Goal: Feedback & Contribution: Submit feedback/report problem

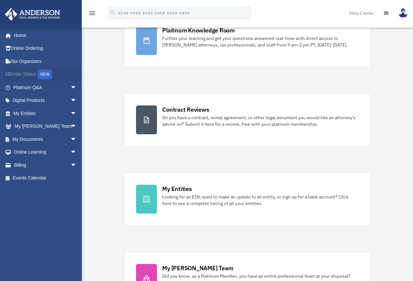
scroll to position [65, 0]
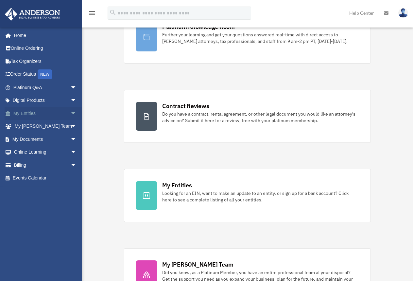
click at [70, 113] on span "arrow_drop_down" at bounding box center [76, 113] width 13 height 13
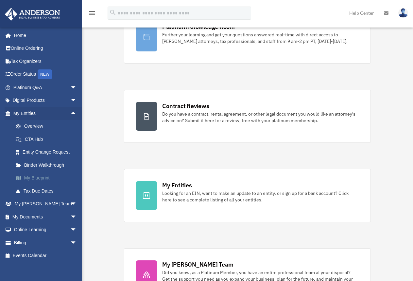
click at [36, 178] on link "My Blueprint" at bounding box center [48, 178] width 78 height 13
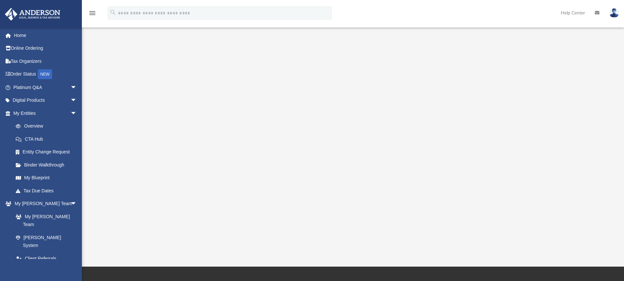
scroll to position [46, 0]
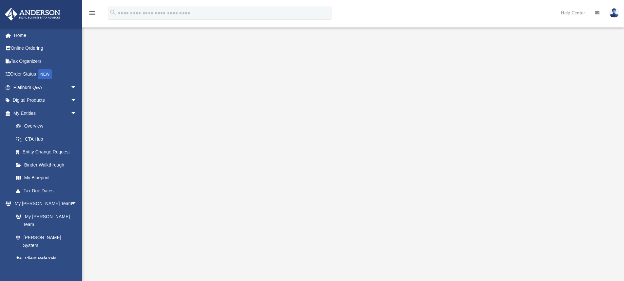
click at [418, 14] on icon at bounding box center [596, 12] width 5 height 5
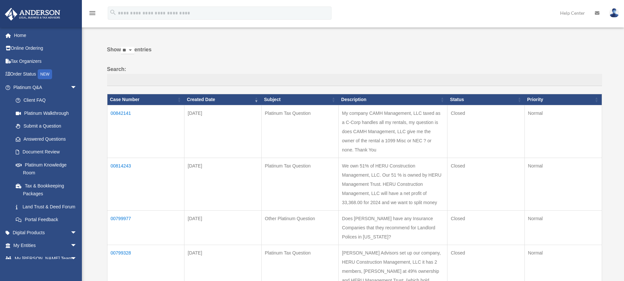
scroll to position [33, 0]
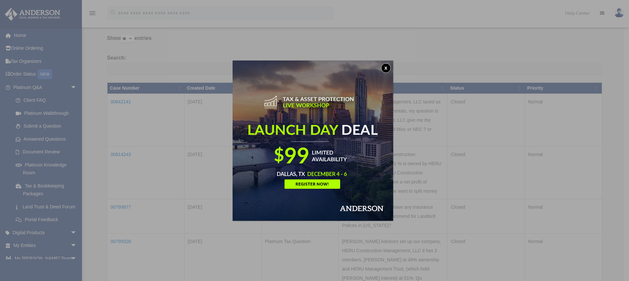
click at [388, 66] on button "x" at bounding box center [386, 68] width 10 height 10
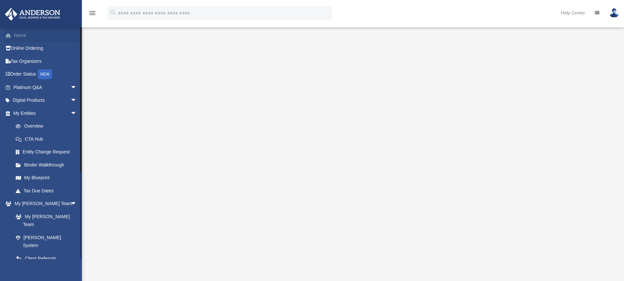
click at [17, 37] on link "Home" at bounding box center [46, 35] width 82 height 13
click at [23, 36] on link "Home" at bounding box center [46, 35] width 82 height 13
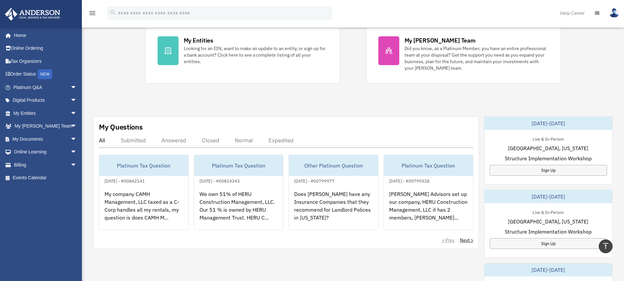
scroll to position [131, 0]
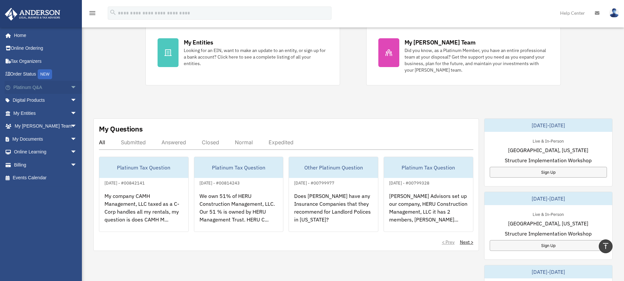
click at [39, 88] on link "Platinum Q&A arrow_drop_down" at bounding box center [46, 87] width 82 height 13
click at [70, 86] on span "arrow_drop_down" at bounding box center [76, 87] width 13 height 13
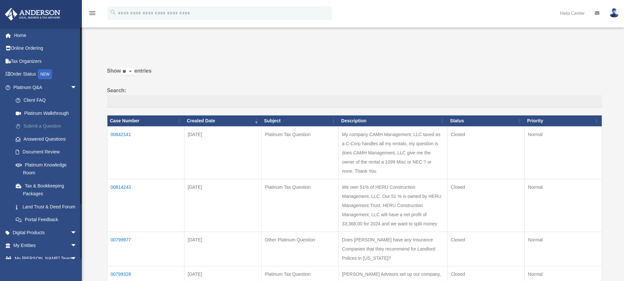
click at [49, 127] on link "Submit a Question" at bounding box center [48, 126] width 78 height 13
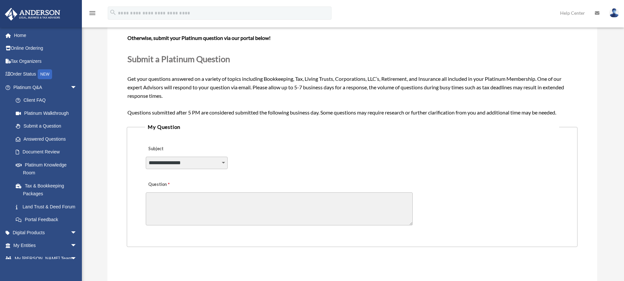
scroll to position [65, 0]
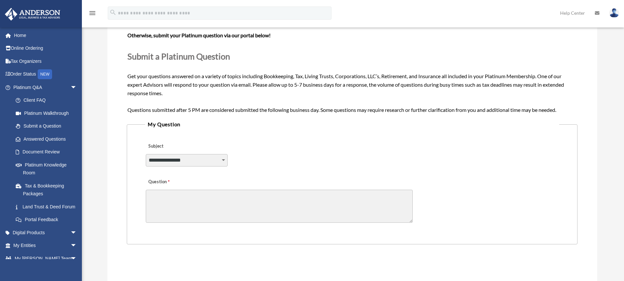
click at [186, 160] on select "**********" at bounding box center [187, 160] width 82 height 12
select select "******"
click at [146, 154] on select "**********" at bounding box center [187, 160] width 82 height 12
click at [188, 198] on textarea "Question" at bounding box center [279, 206] width 267 height 33
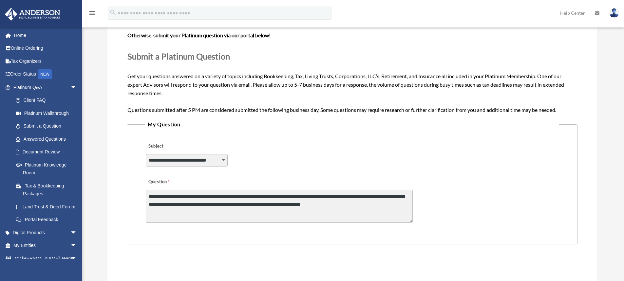
drag, startPoint x: 358, startPoint y: 197, endPoint x: 378, endPoint y: 197, distance: 19.6
click at [378, 197] on textarea "**********" at bounding box center [279, 206] width 267 height 33
click at [385, 206] on textarea "**********" at bounding box center [279, 206] width 267 height 33
type textarea "**********"
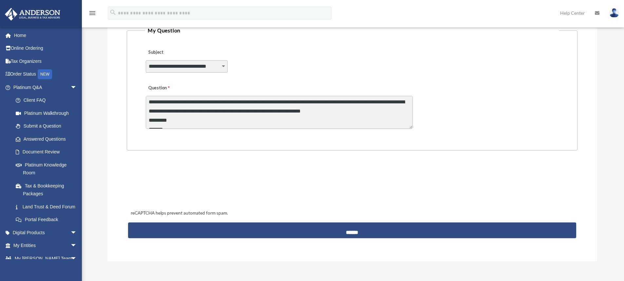
scroll to position [164, 0]
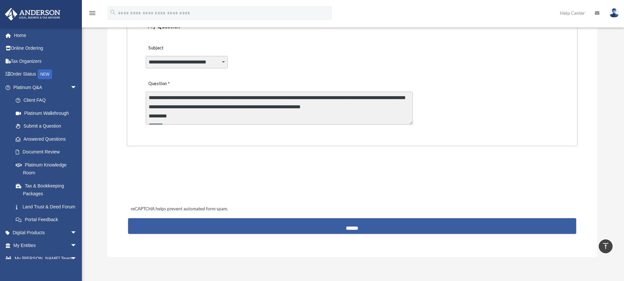
click at [323, 227] on input "******" at bounding box center [351, 226] width 447 height 16
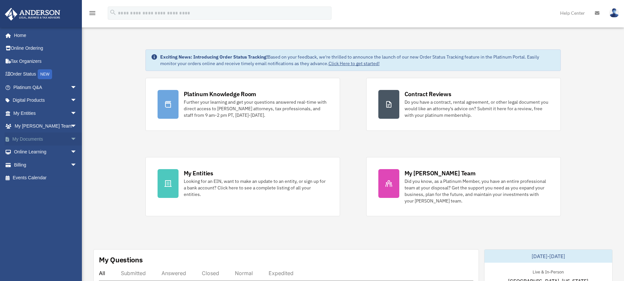
click at [60, 138] on link "My Documents arrow_drop_down" at bounding box center [46, 139] width 82 height 13
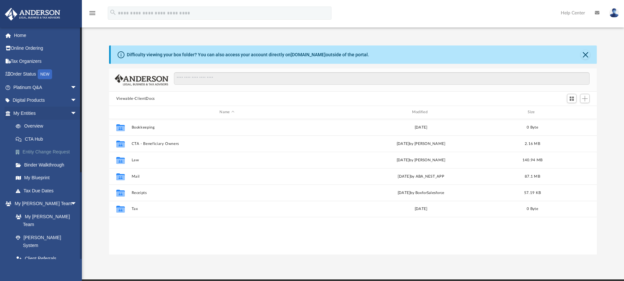
scroll to position [144, 483]
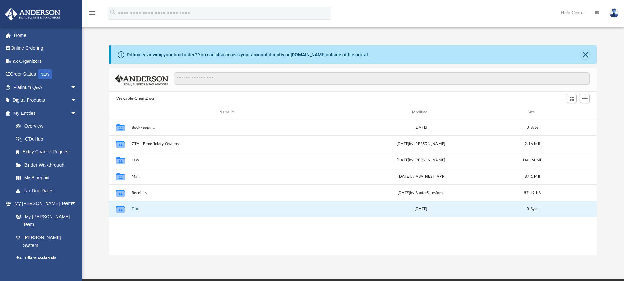
click at [136, 208] on button "Tax" at bounding box center [226, 209] width 191 height 4
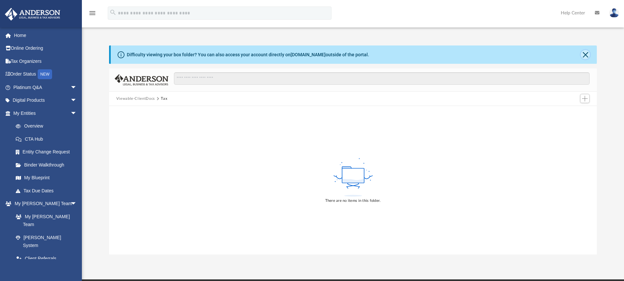
click at [583, 55] on button "Close" at bounding box center [584, 54] width 9 height 9
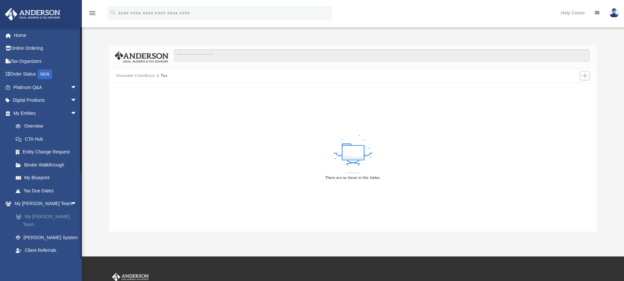
click at [41, 214] on link "My [PERSON_NAME] Team" at bounding box center [48, 220] width 78 height 21
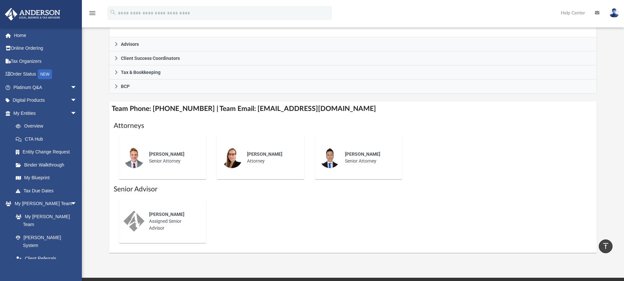
scroll to position [65, 0]
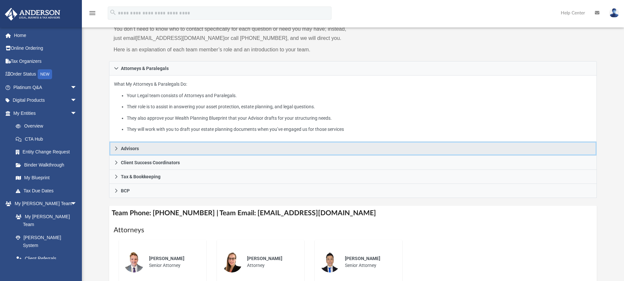
click at [117, 149] on icon at bounding box center [116, 148] width 5 height 5
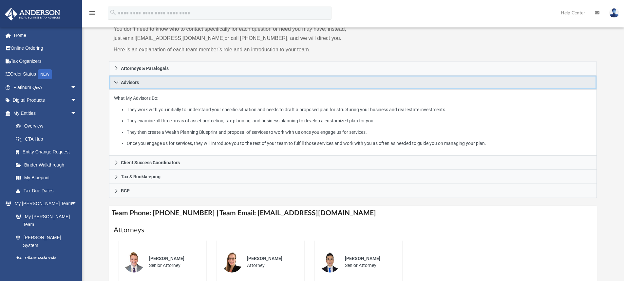
click at [117, 82] on icon at bounding box center [116, 82] width 5 height 5
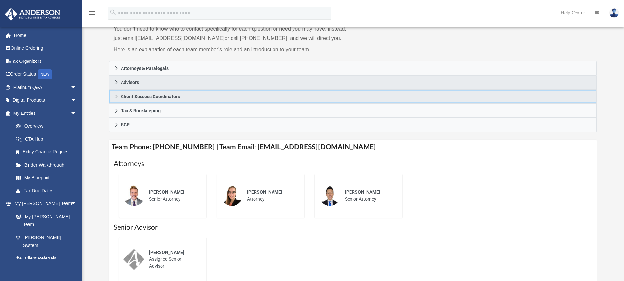
click at [116, 97] on icon at bounding box center [116, 97] width 2 height 4
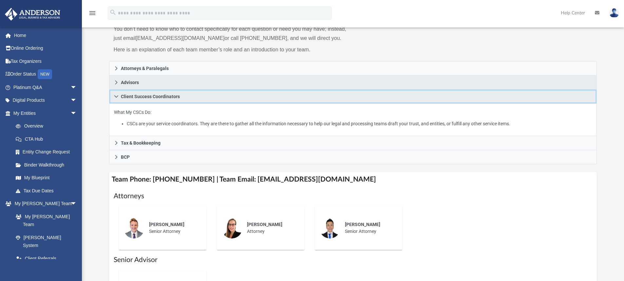
click at [117, 93] on link "Client Success Coordinators" at bounding box center [353, 97] width 488 height 14
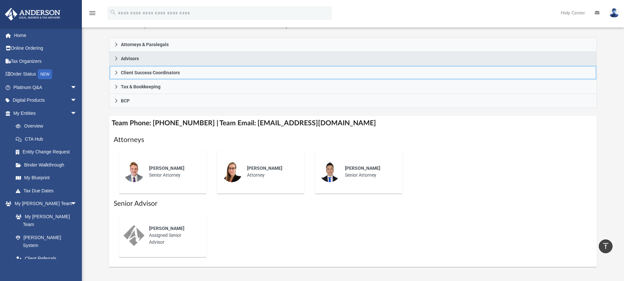
scroll to position [0, 0]
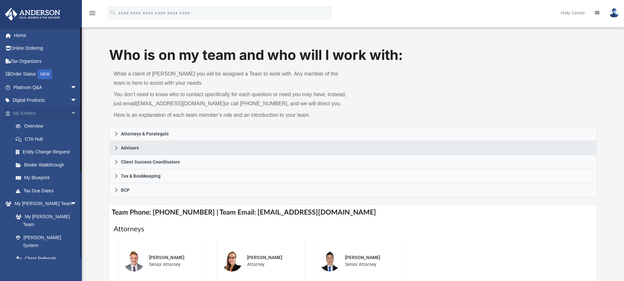
click at [70, 113] on span "arrow_drop_down" at bounding box center [76, 113] width 13 height 13
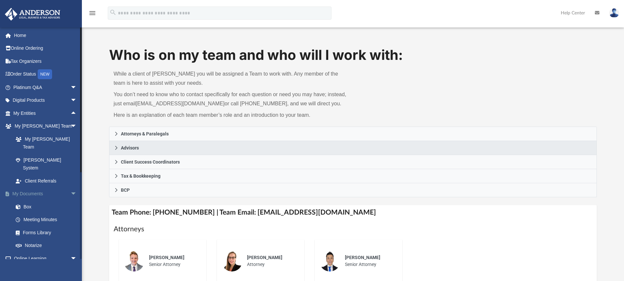
click at [70, 188] on span "arrow_drop_down" at bounding box center [76, 194] width 13 height 13
click at [70, 200] on span "arrow_drop_down" at bounding box center [76, 206] width 13 height 13
click at [70, 213] on span "arrow_drop_down" at bounding box center [76, 219] width 13 height 13
click at [70, 213] on span "arrow_drop_up" at bounding box center [76, 219] width 13 height 13
